Goal: Information Seeking & Learning: Learn about a topic

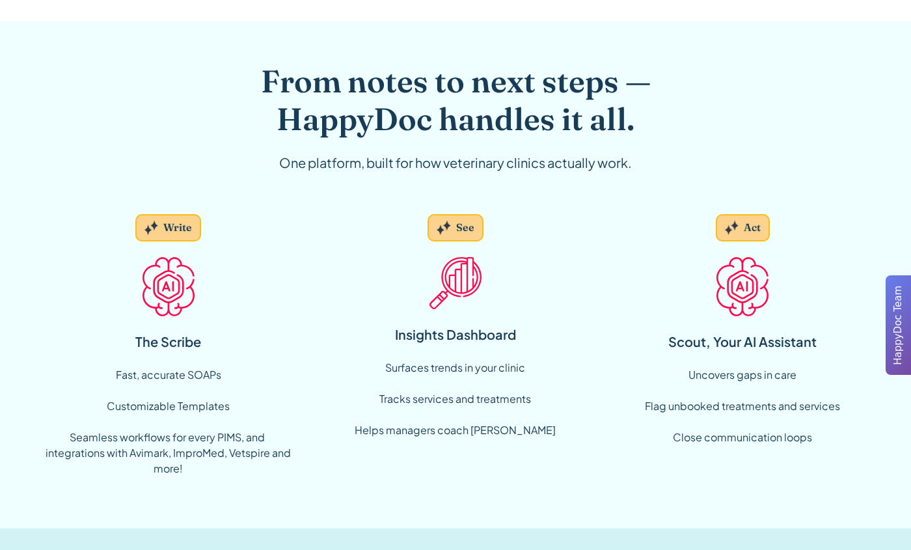
scroll to position [911, 0]
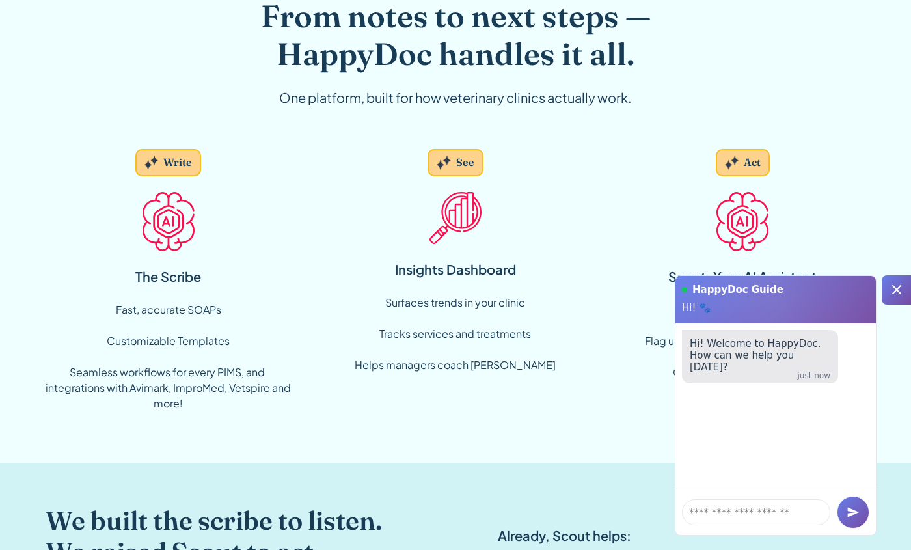
click at [885, 226] on div "From notes to next steps — HappyDoc handles it all. One platform, built for how…" at bounding box center [455, 210] width 911 height 508
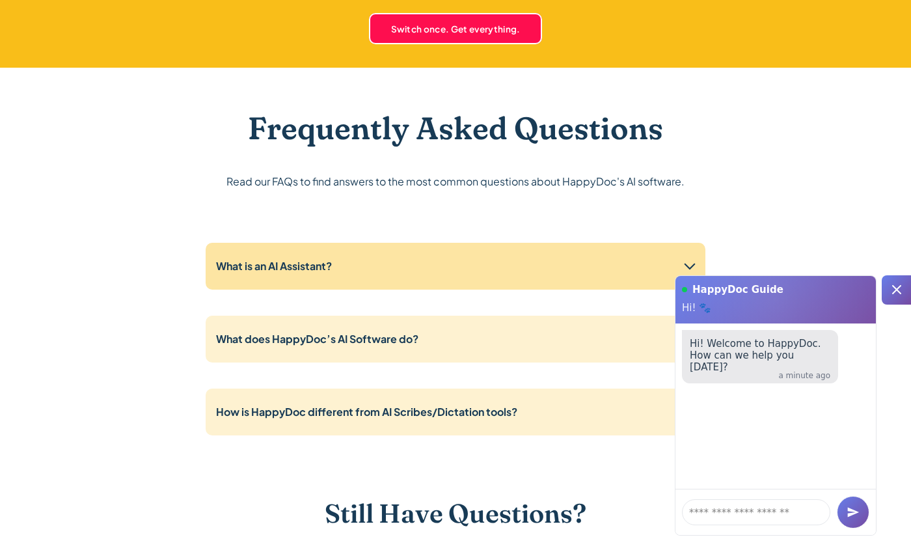
scroll to position [3189, 0]
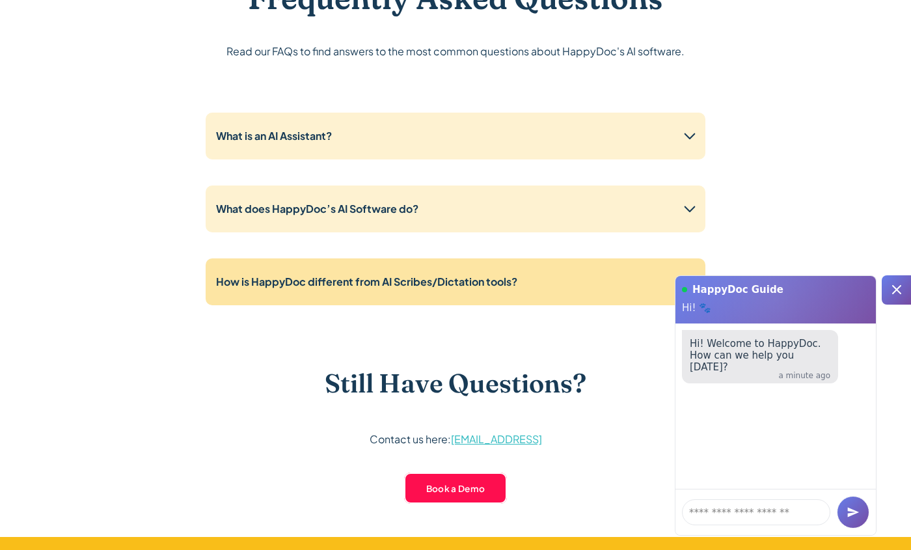
click at [344, 284] on strong "How is HappyDoc different from AI Scribes/Dictation tools?" at bounding box center [366, 282] width 301 height 14
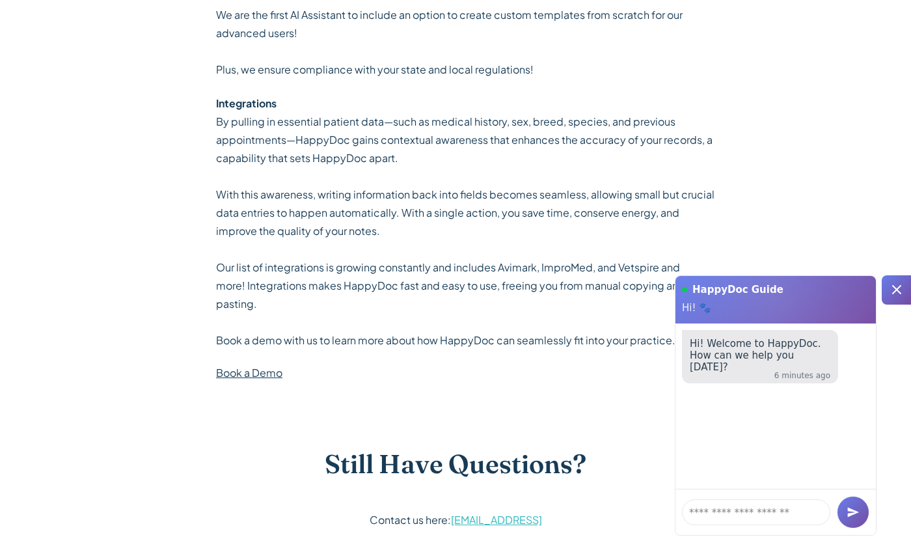
scroll to position [3775, 0]
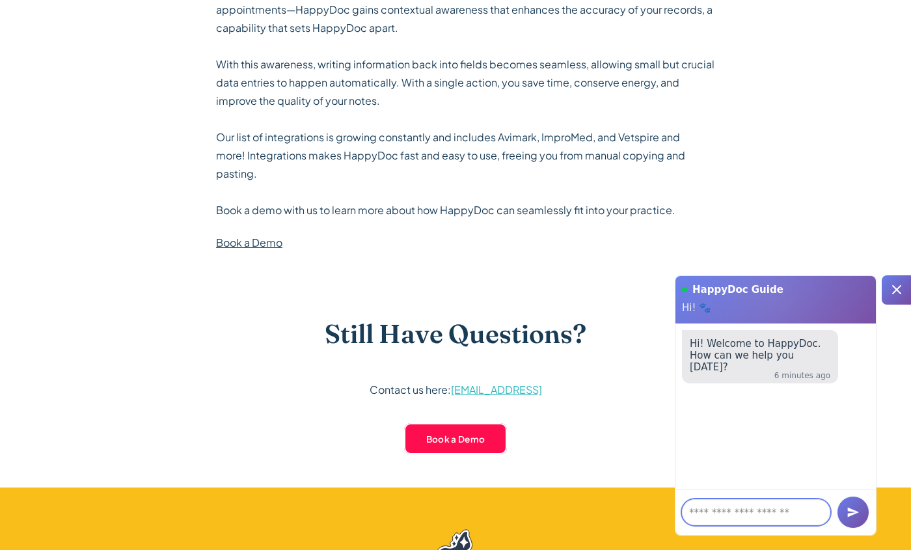
click at [769, 516] on textarea at bounding box center [756, 512] width 148 height 26
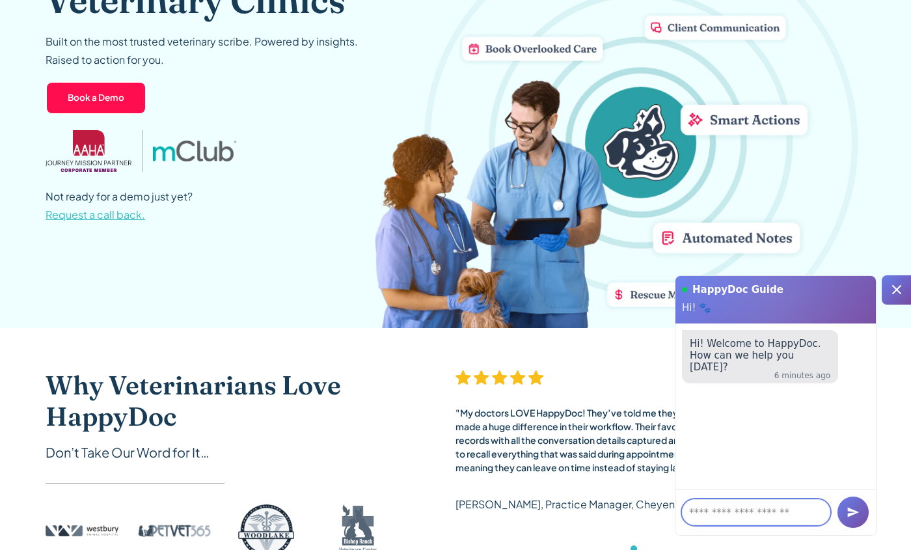
scroll to position [0, 0]
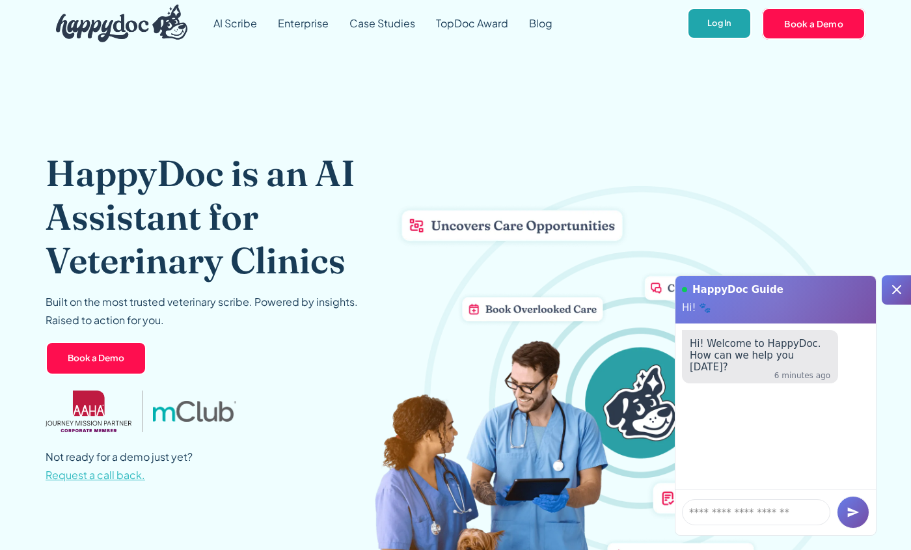
click at [719, 23] on link "Log In" at bounding box center [719, 24] width 64 height 32
click at [718, 25] on link "Log In" at bounding box center [719, 24] width 64 height 32
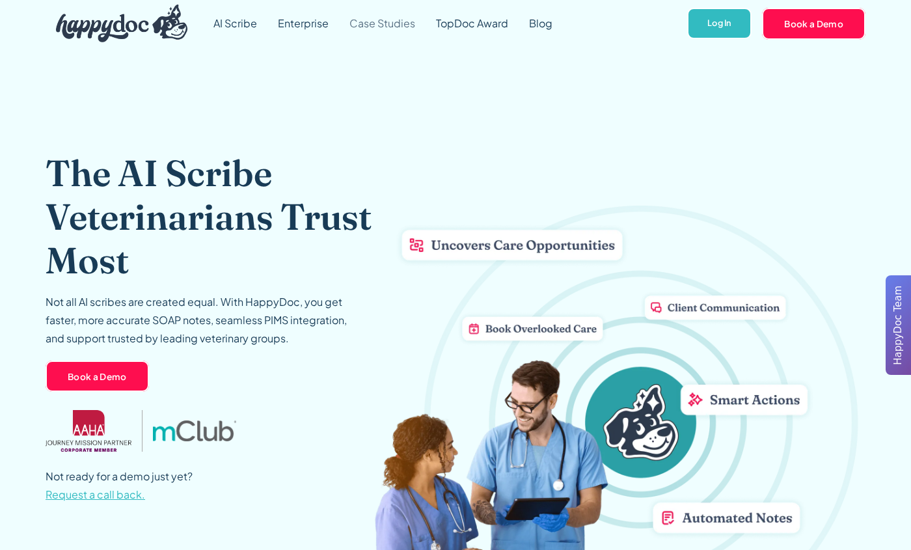
click at [378, 23] on link "Case Studies" at bounding box center [382, 23] width 87 height 47
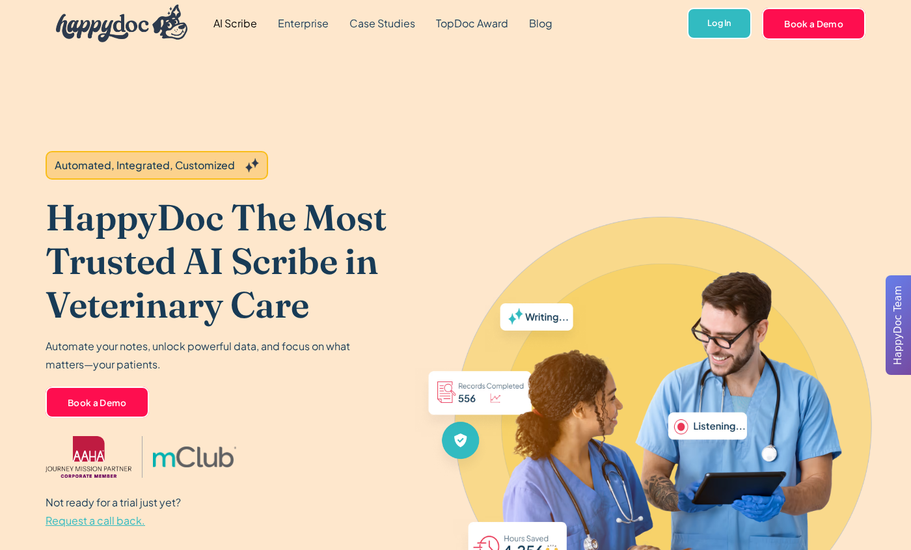
scroll to position [130, 0]
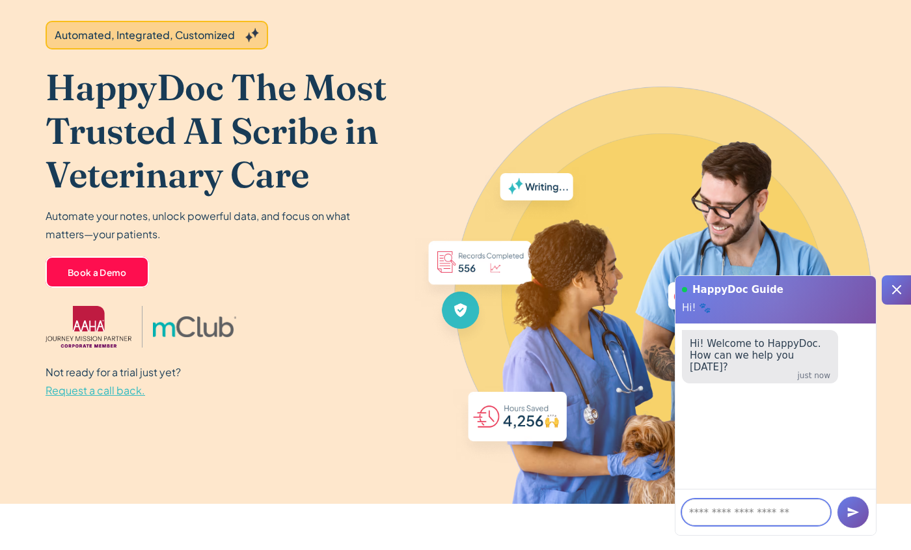
click at [734, 508] on textarea at bounding box center [756, 512] width 148 height 26
